Goal: Use online tool/utility

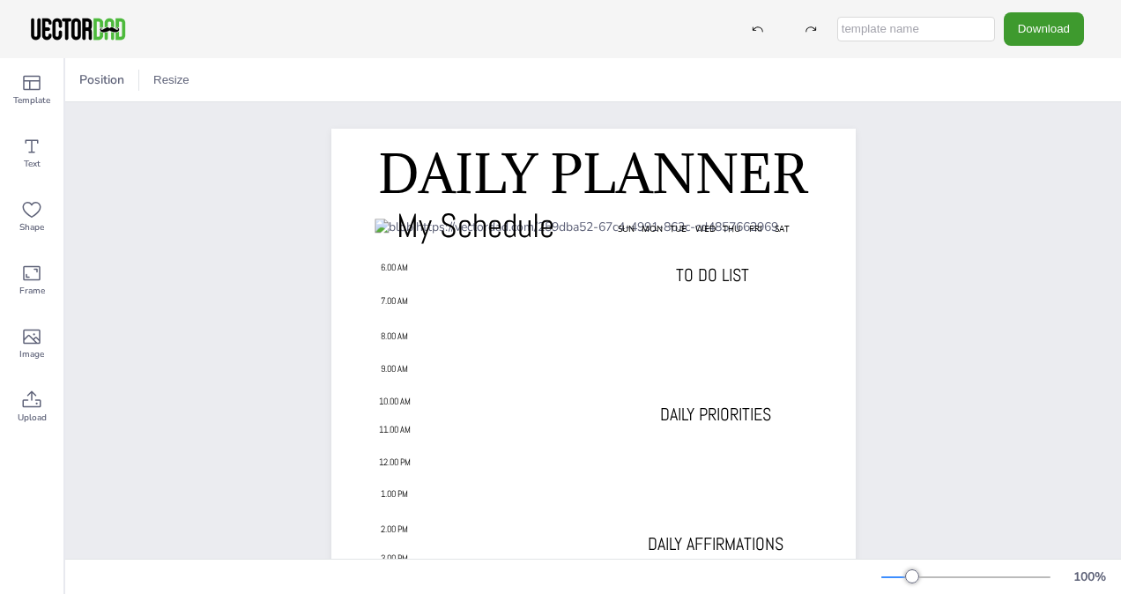
click at [381, 301] on span "7.00 AM" at bounding box center [394, 300] width 27 height 11
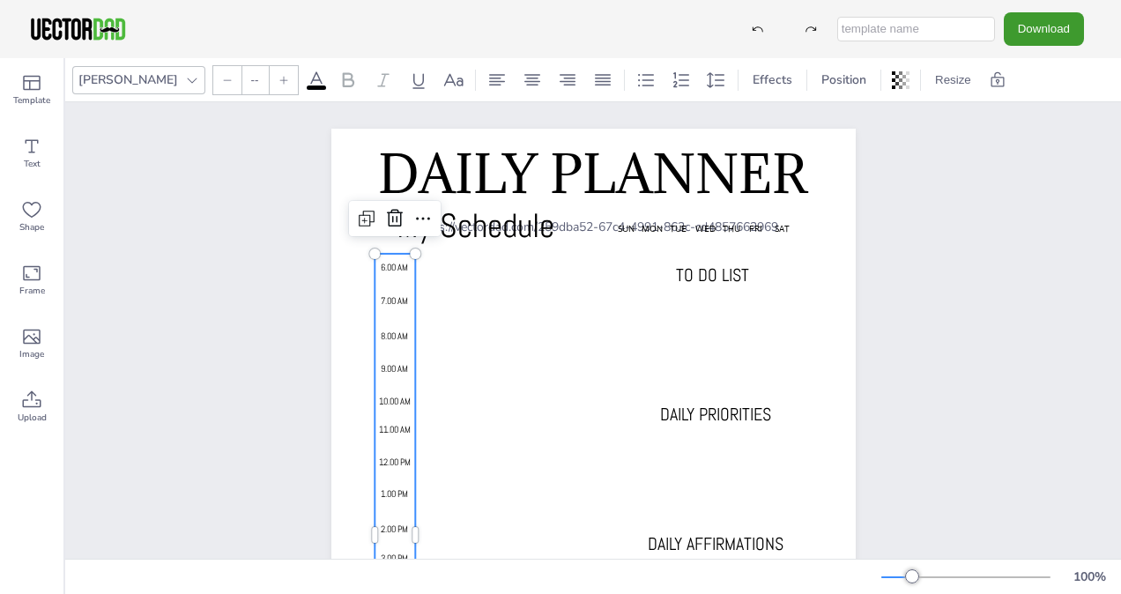
click at [281, 313] on div "DAILY PLANNER My Schedule SUN MON TUE WED THU FRI SAT 6.00 AM 7.00 AM 8.00 AM 9…" at bounding box center [594, 499] width 676 height 795
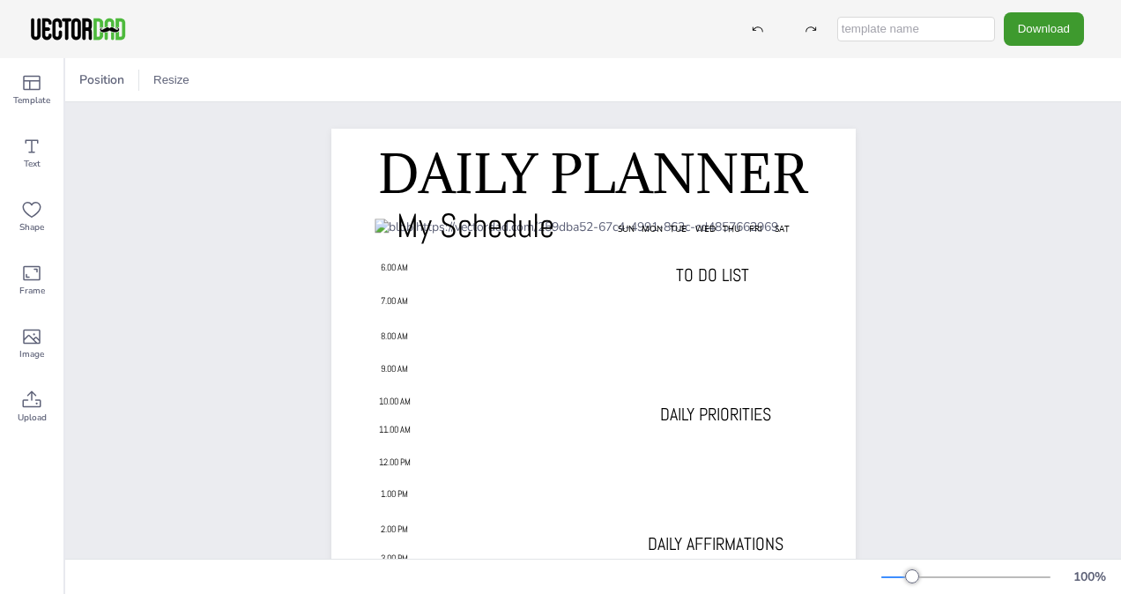
click at [381, 348] on p at bounding box center [395, 350] width 41 height 4
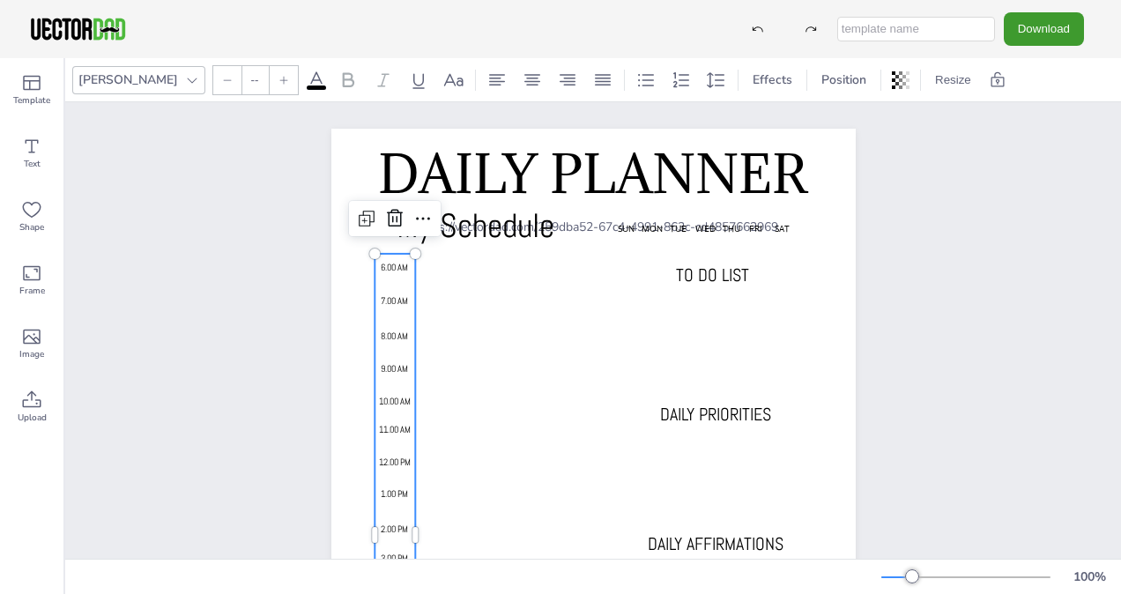
click at [167, 349] on div "DAILY PLANNER My Schedule SUN MON TUE WED THU FRI SAT 6.00 AM 7.00 AM 8.00 AM 9…" at bounding box center [593, 499] width 1056 height 795
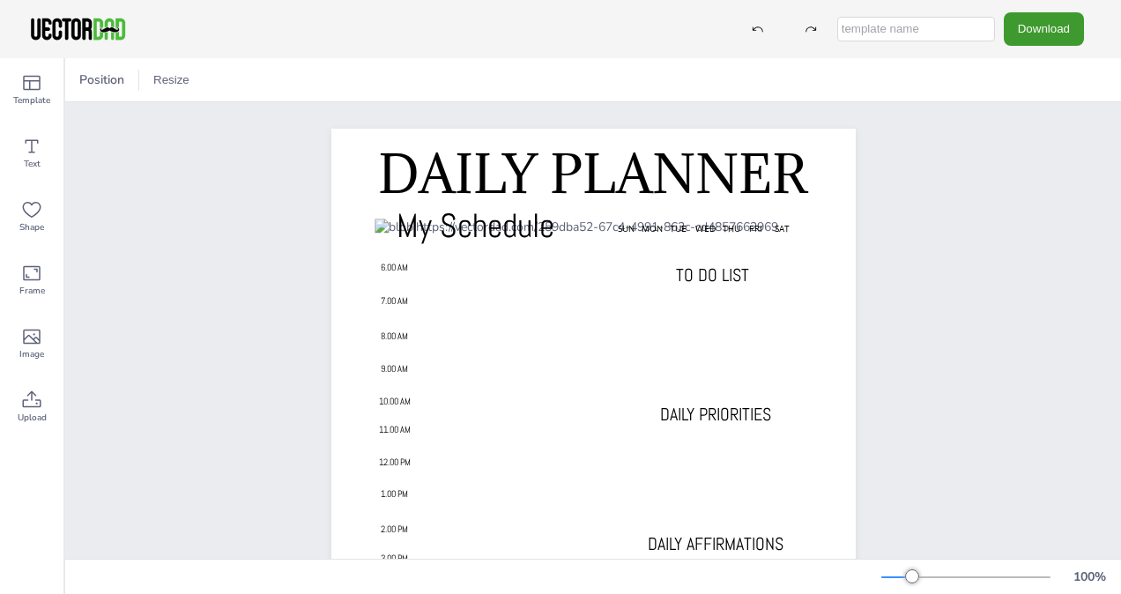
click at [621, 284] on div at bounding box center [593, 526] width 437 height 614
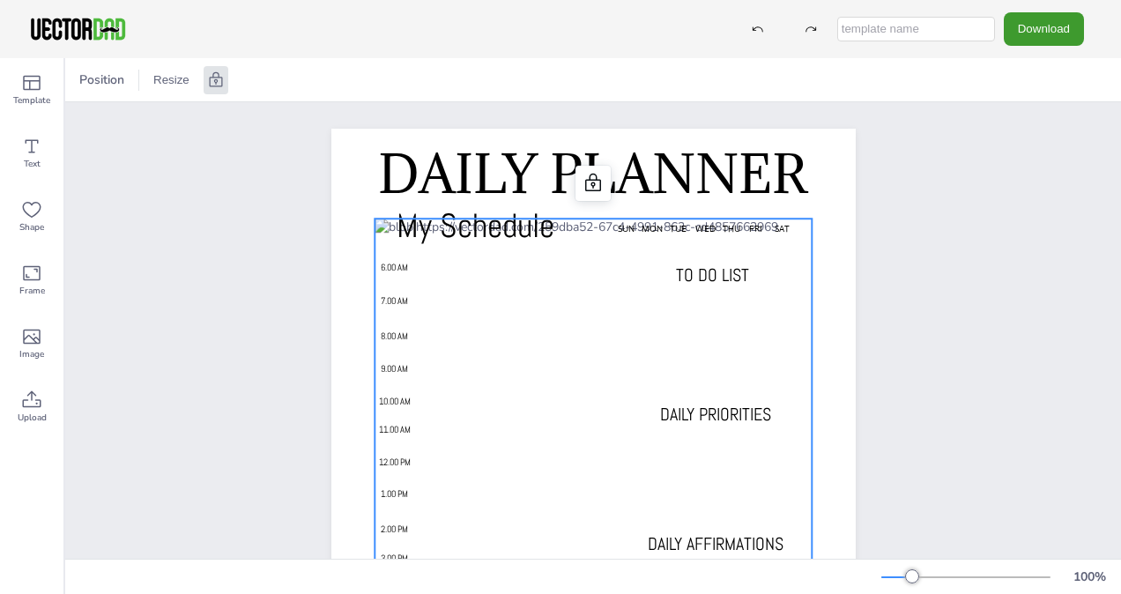
click at [624, 275] on div at bounding box center [593, 526] width 437 height 614
click at [633, 270] on div at bounding box center [593, 526] width 437 height 614
click at [583, 181] on icon at bounding box center [593, 183] width 21 height 21
click at [194, 78] on span "Position" at bounding box center [201, 79] width 52 height 17
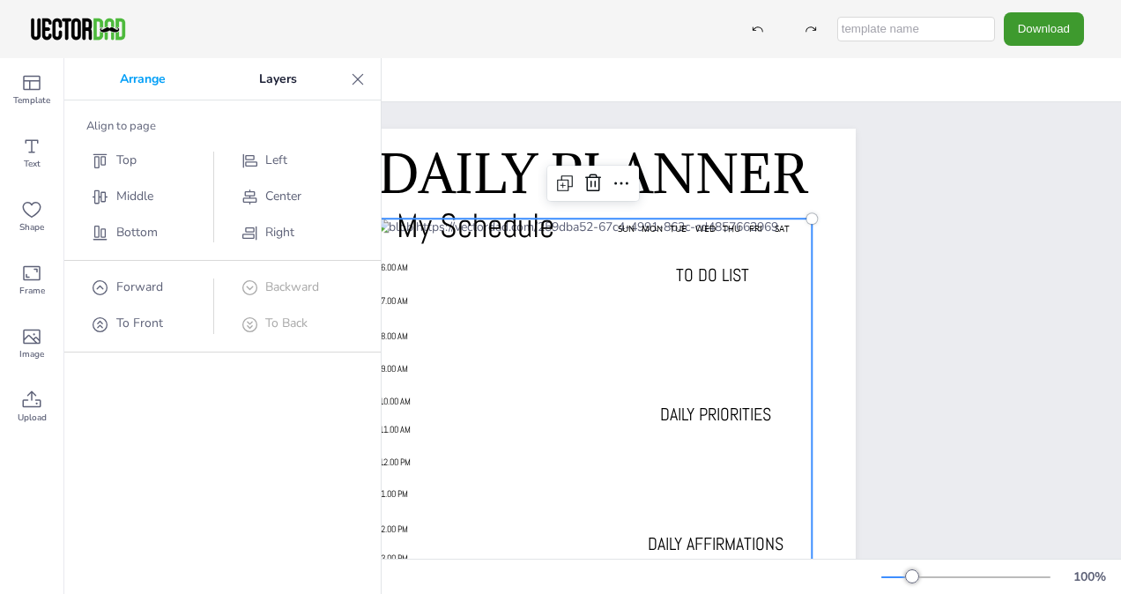
click at [940, 400] on div "DAILY PLANNER My Schedule SUN MON TUE WED THU FRI SAT 6.00 AM 7.00 AM 8.00 AM 9…" at bounding box center [593, 499] width 1056 height 795
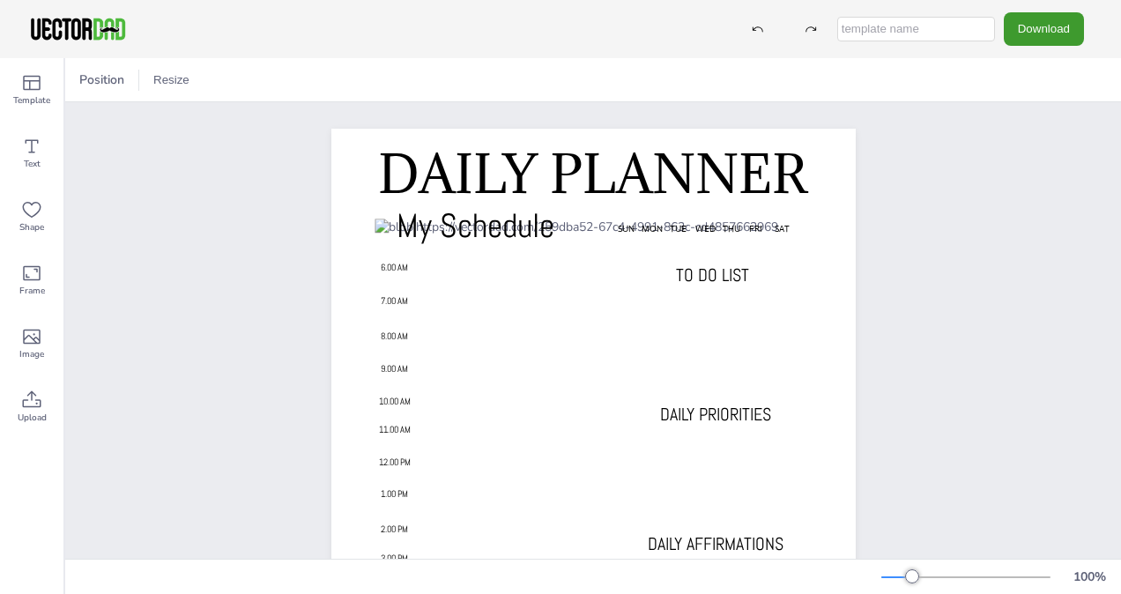
click at [697, 279] on span "TO DO LIST" at bounding box center [712, 275] width 73 height 23
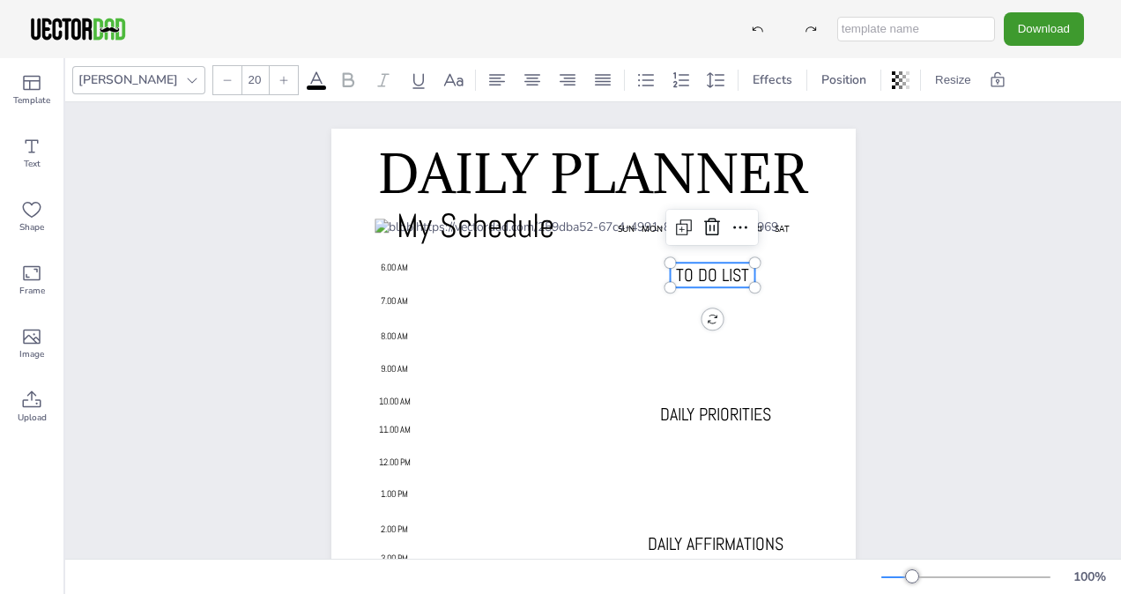
click at [626, 264] on div at bounding box center [593, 526] width 437 height 614
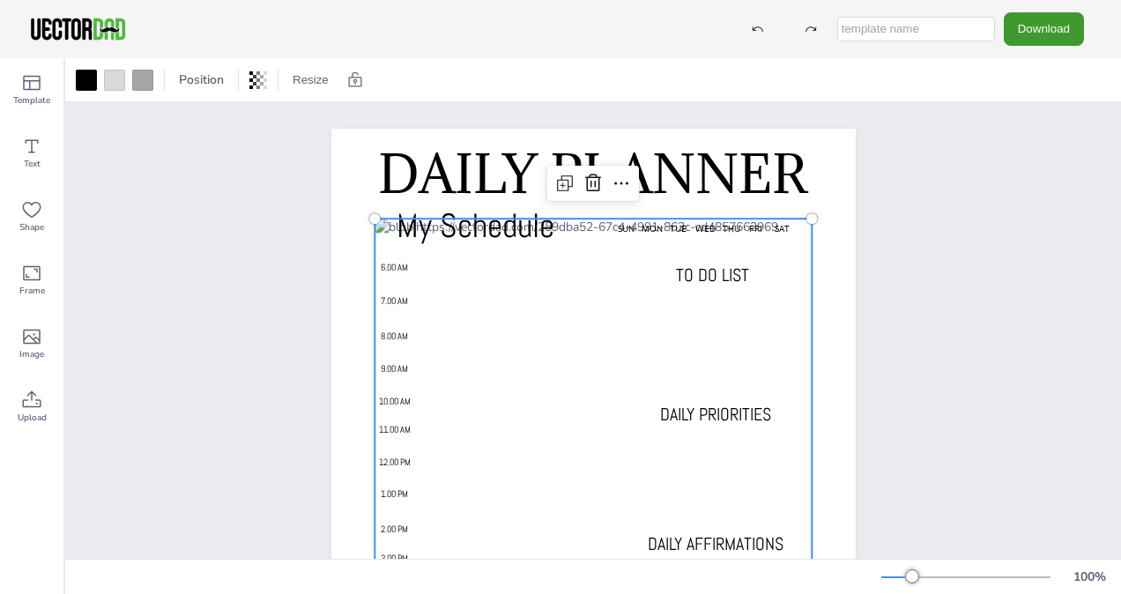
click at [622, 276] on div at bounding box center [593, 526] width 437 height 614
click at [636, 280] on div at bounding box center [593, 526] width 437 height 614
click at [904, 432] on div "DAILY PLANNER My Schedule SUN MON TUE WED THU FRI SAT 6.00 AM 7.00 AM 8.00 AM 9…" at bounding box center [594, 499] width 676 height 795
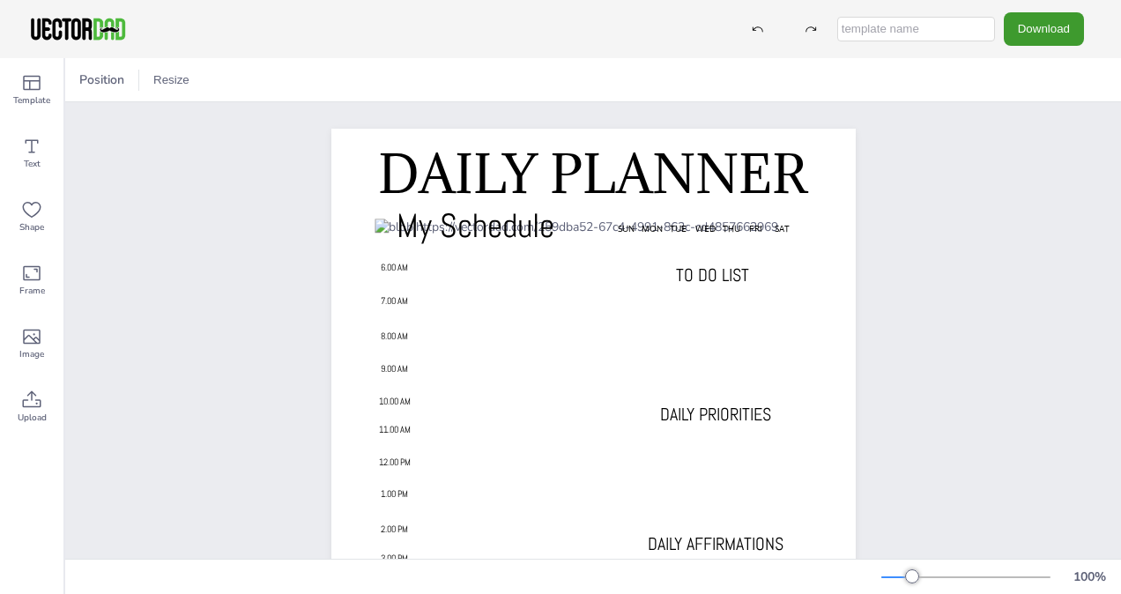
click at [759, 265] on div at bounding box center [593, 526] width 437 height 614
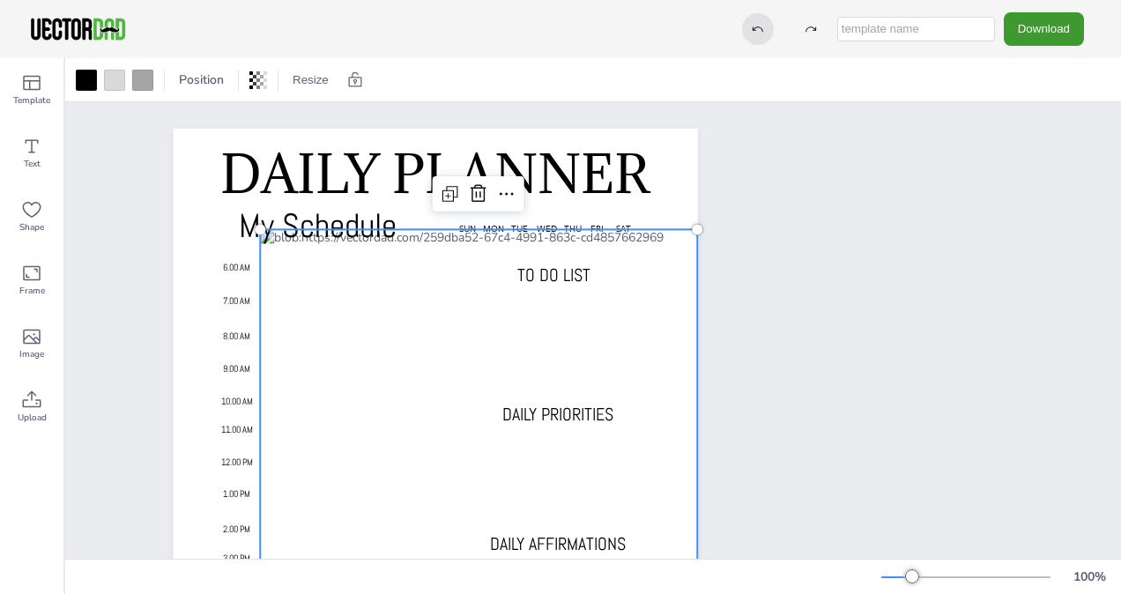
click at [764, 28] on icon at bounding box center [758, 29] width 12 height 12
click at [762, 29] on icon at bounding box center [758, 29] width 12 height 12
click at [903, 242] on div "DAILY PLANNER My Schedule SUN MON TUE WED THU FRI SAT 6.00 AM 7.00 AM 8.00 AM 9…" at bounding box center [593, 499] width 1056 height 795
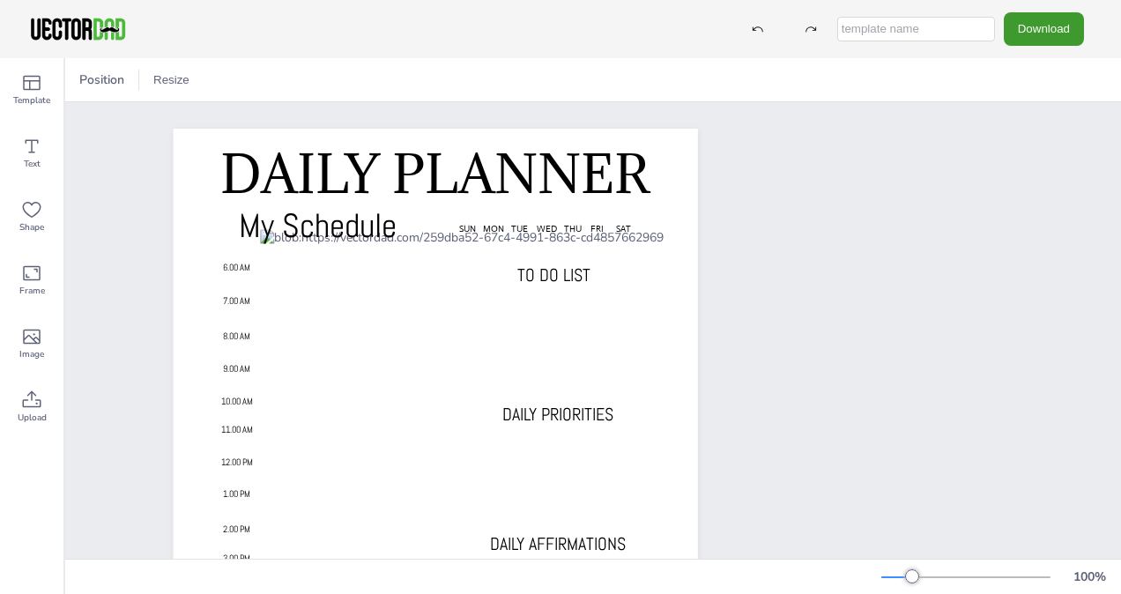
click at [763, 31] on icon at bounding box center [758, 29] width 12 height 12
click at [761, 30] on icon at bounding box center [758, 28] width 11 height 5
click at [763, 29] on icon at bounding box center [758, 29] width 12 height 12
click at [778, 41] on div "Download" at bounding box center [912, 28] width 361 height 33
click at [760, 32] on icon at bounding box center [758, 29] width 12 height 12
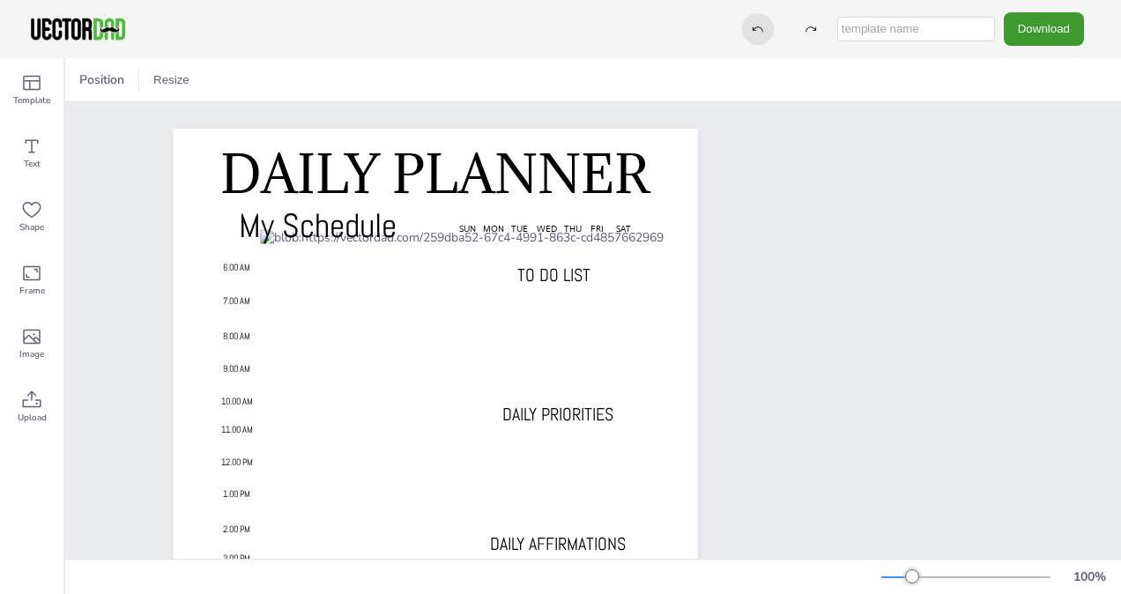
click at [774, 30] on div at bounding box center [758, 29] width 32 height 32
click at [764, 29] on icon at bounding box center [758, 29] width 12 height 12
click at [760, 24] on icon at bounding box center [758, 29] width 12 height 12
click at [762, 19] on div at bounding box center [758, 29] width 32 height 32
click at [763, 29] on icon at bounding box center [758, 29] width 12 height 12
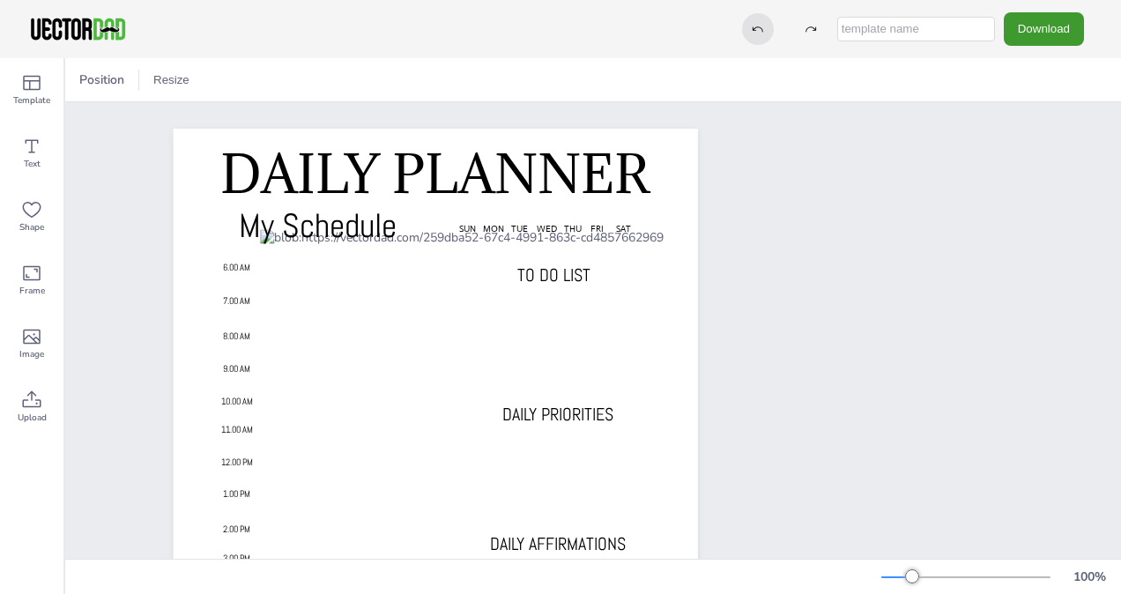
click at [767, 16] on div at bounding box center [758, 29] width 32 height 32
click at [762, 15] on div at bounding box center [758, 29] width 32 height 32
click at [764, 31] on icon at bounding box center [758, 29] width 12 height 12
